Goal: Task Accomplishment & Management: Complete application form

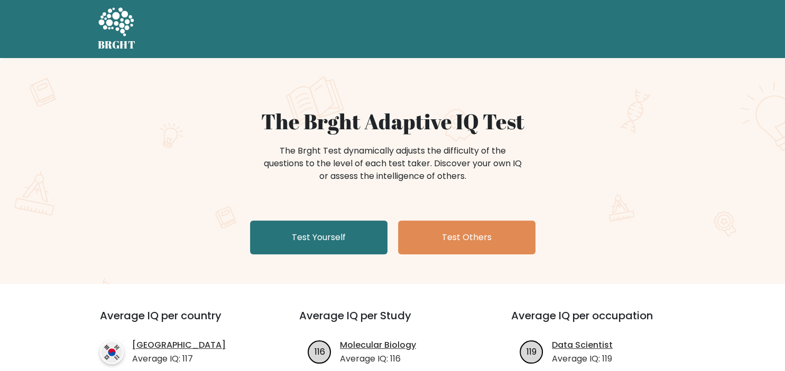
click at [369, 236] on link "Test Yourself" at bounding box center [318, 238] width 137 height 34
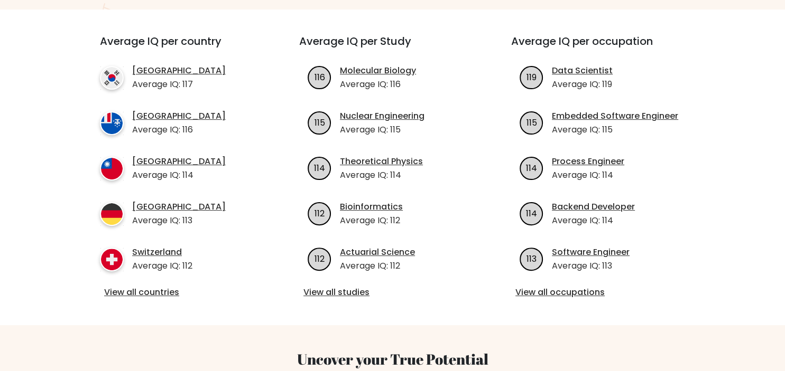
scroll to position [275, 0]
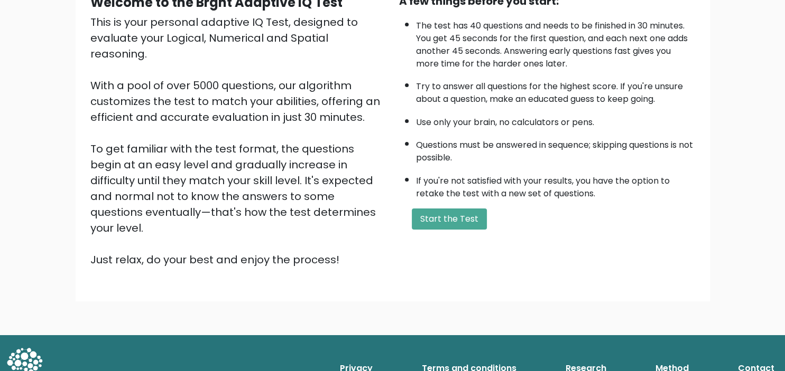
scroll to position [115, 0]
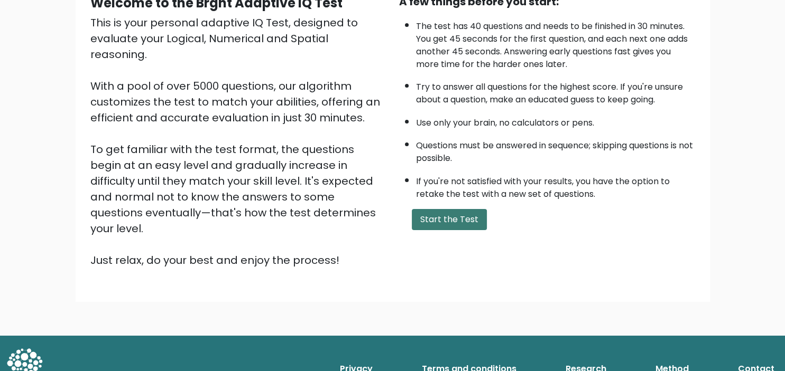
click at [472, 230] on button "Start the Test" at bounding box center [449, 219] width 75 height 21
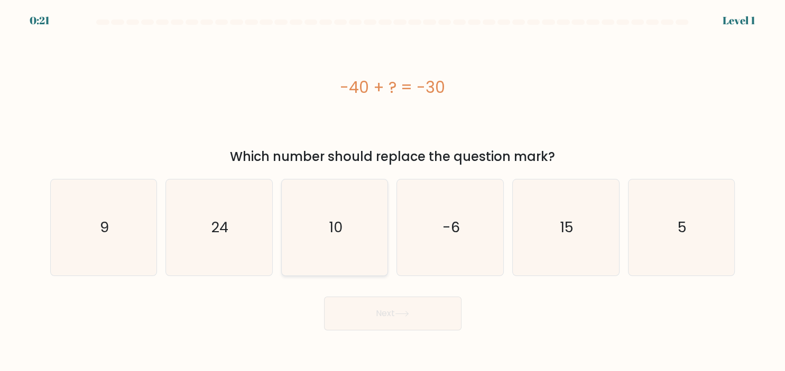
click at [351, 240] on icon "10" at bounding box center [334, 228] width 96 height 96
click at [393, 191] on input "c. 10" at bounding box center [393, 188] width 1 height 5
radio input "true"
click at [386, 312] on button "Next" at bounding box center [392, 314] width 137 height 34
click at [377, 318] on button "Next" at bounding box center [392, 314] width 137 height 34
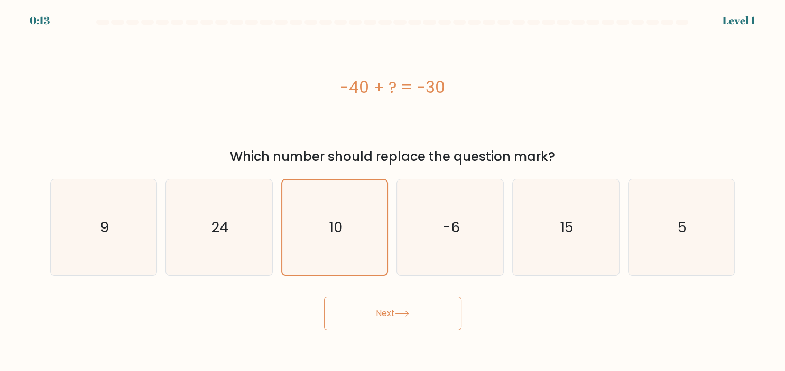
click at [118, 21] on div at bounding box center [117, 22] width 13 height 5
click at [365, 261] on icon "10" at bounding box center [334, 227] width 95 height 95
click at [393, 191] on input "c. 10" at bounding box center [393, 188] width 1 height 5
click at [368, 322] on button "Next" at bounding box center [392, 314] width 137 height 34
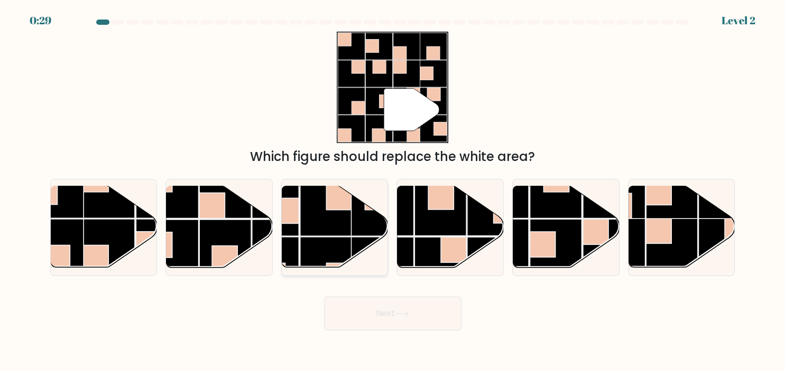
click at [373, 219] on rect at bounding box center [377, 211] width 52 height 52
click at [393, 191] on input "c." at bounding box center [393, 188] width 1 height 5
radio input "true"
click at [412, 303] on button "Next" at bounding box center [392, 314] width 137 height 34
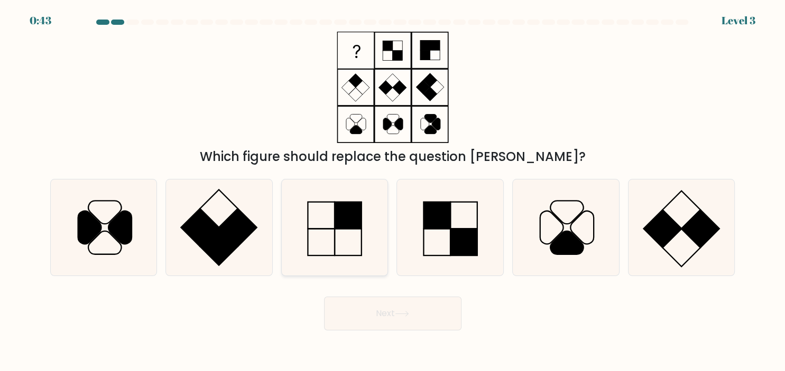
click at [357, 224] on rect at bounding box center [347, 215] width 27 height 27
click at [393, 191] on input "c." at bounding box center [393, 188] width 1 height 5
radio input "true"
click at [436, 312] on button "Next" at bounding box center [392, 314] width 137 height 34
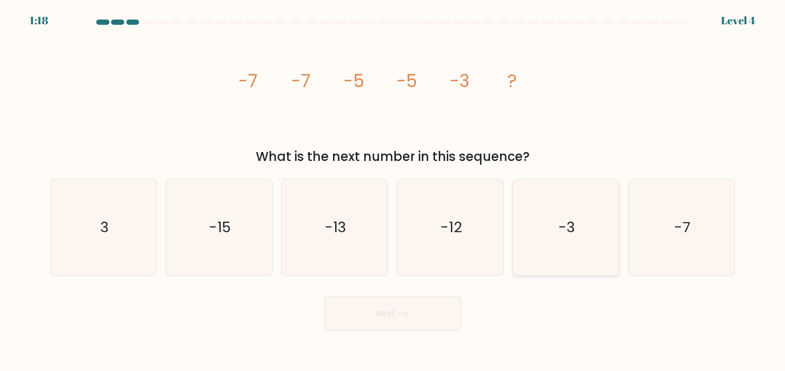
click at [581, 217] on icon "-3" at bounding box center [565, 228] width 96 height 96
click at [393, 191] on input "e. -3" at bounding box center [393, 188] width 1 height 5
radio input "true"
click at [366, 314] on button "Next" at bounding box center [392, 314] width 137 height 34
